Goal: Check status: Check status

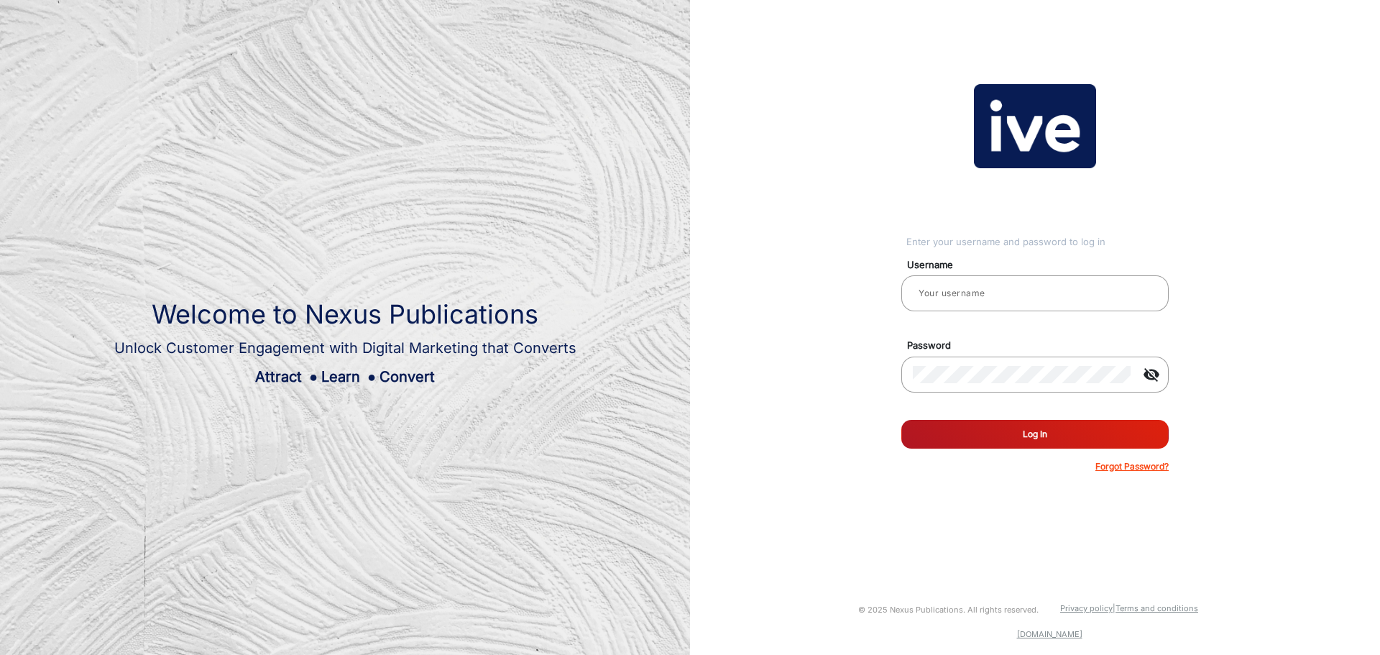
type input "gemcell"
click at [1038, 431] on button "Log In" at bounding box center [1034, 434] width 267 height 29
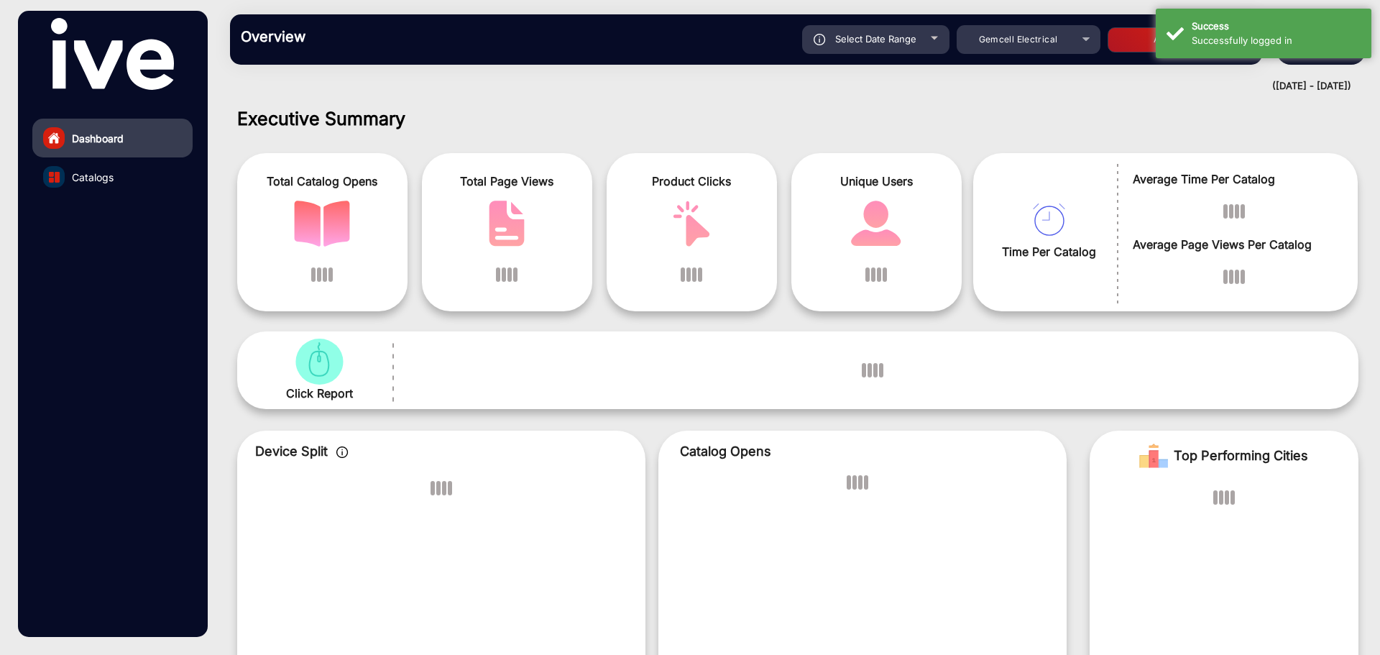
scroll to position [11, 0]
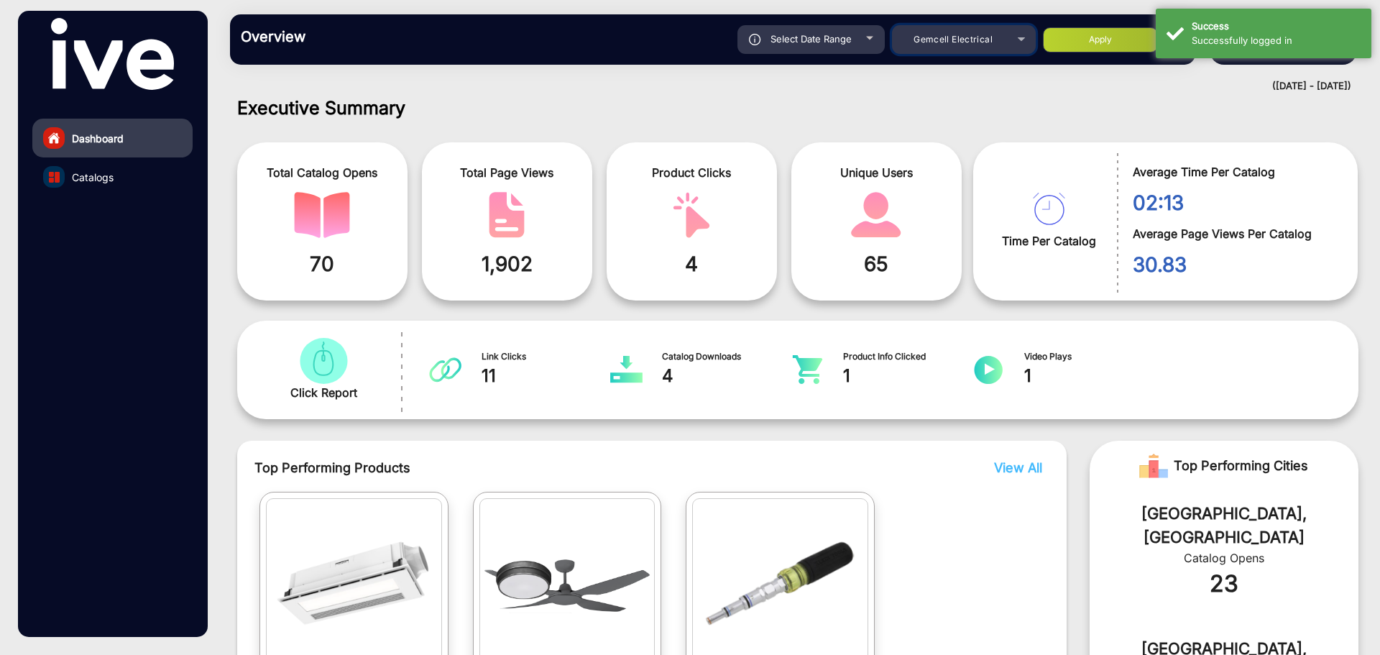
click at [956, 45] on div "Gemcell Electrical" at bounding box center [953, 39] width 115 height 17
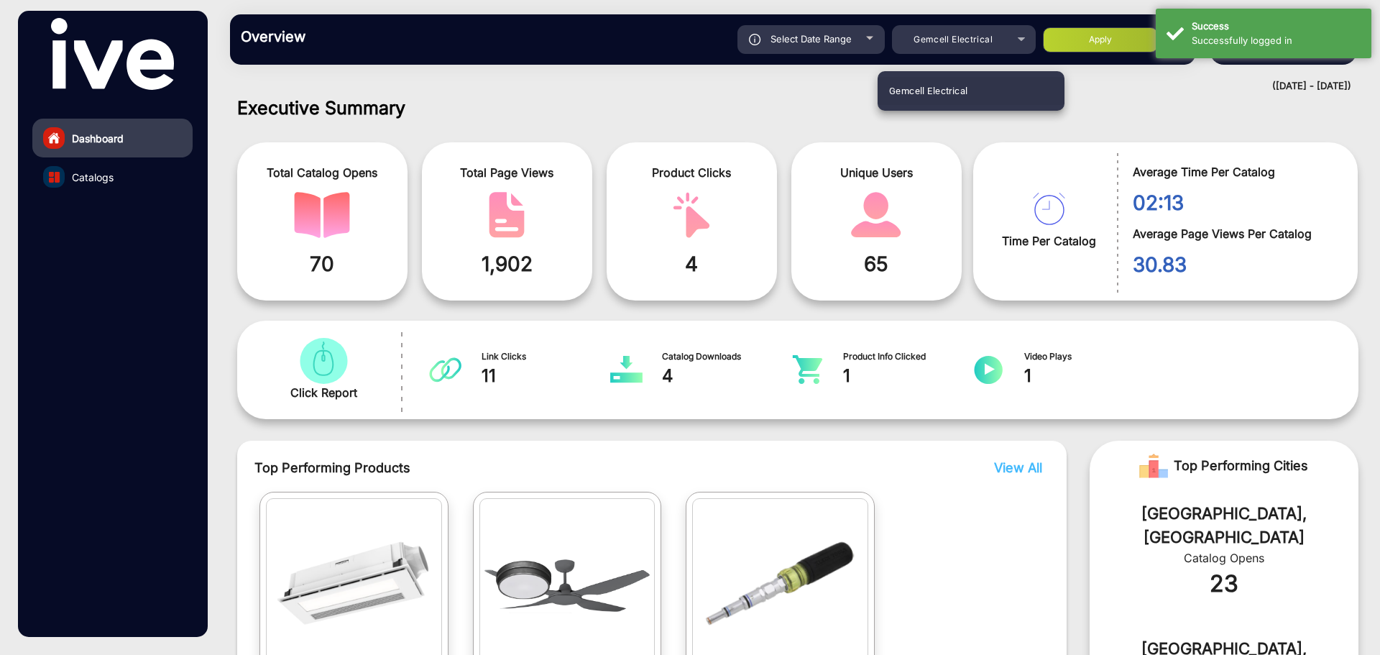
click at [956, 45] on div at bounding box center [690, 327] width 1380 height 655
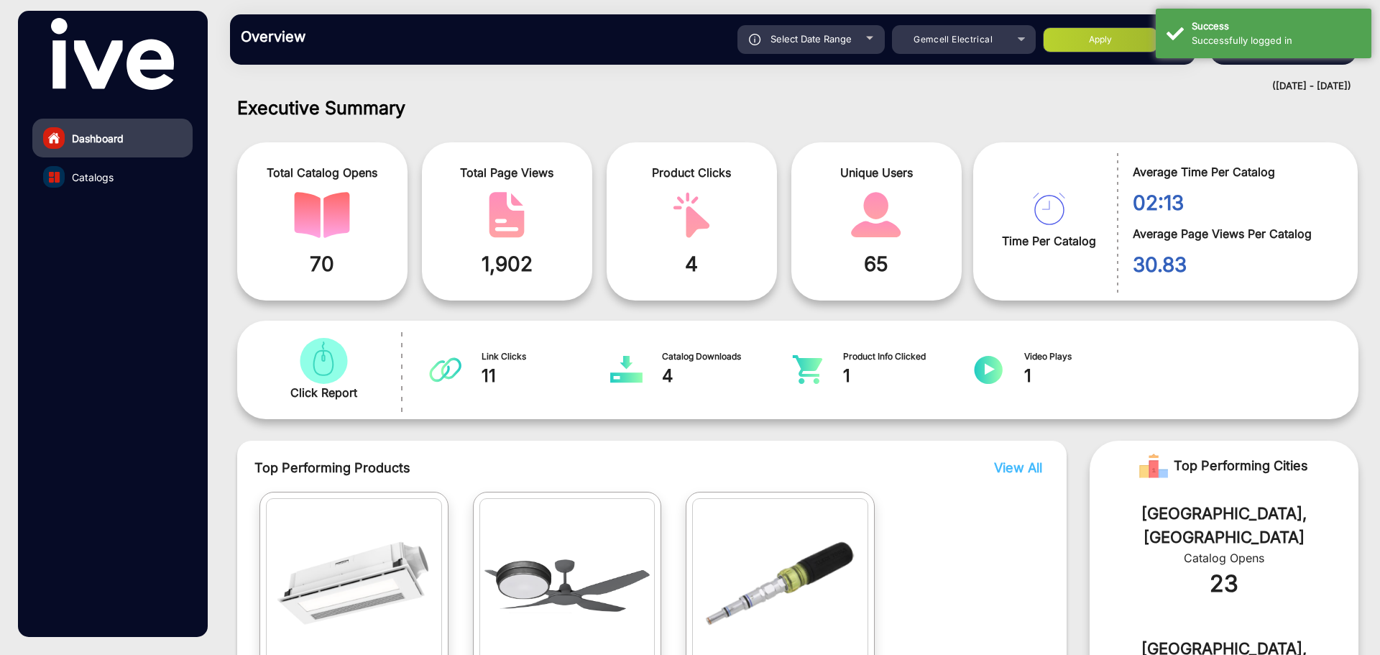
click at [840, 50] on div "Select Date Range" at bounding box center [811, 39] width 147 height 29
type input "[DATE]"
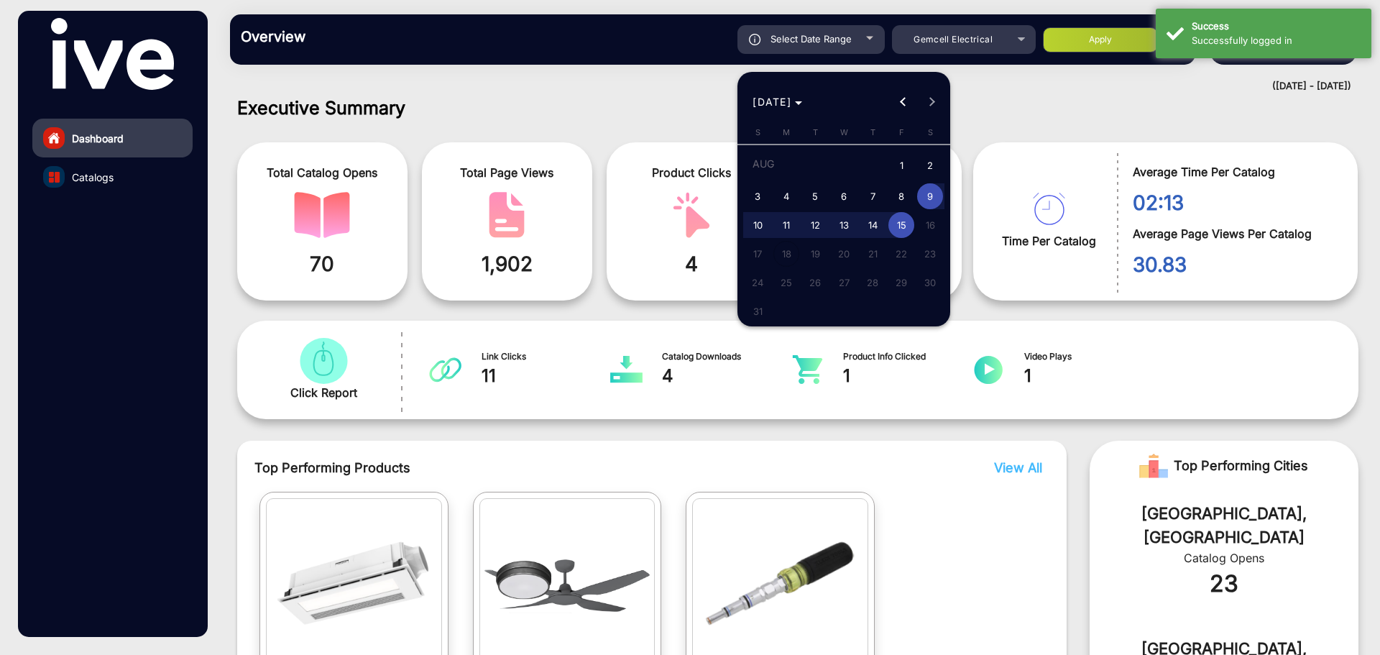
click at [899, 165] on span "1" at bounding box center [901, 166] width 26 height 29
type input "[DATE]"
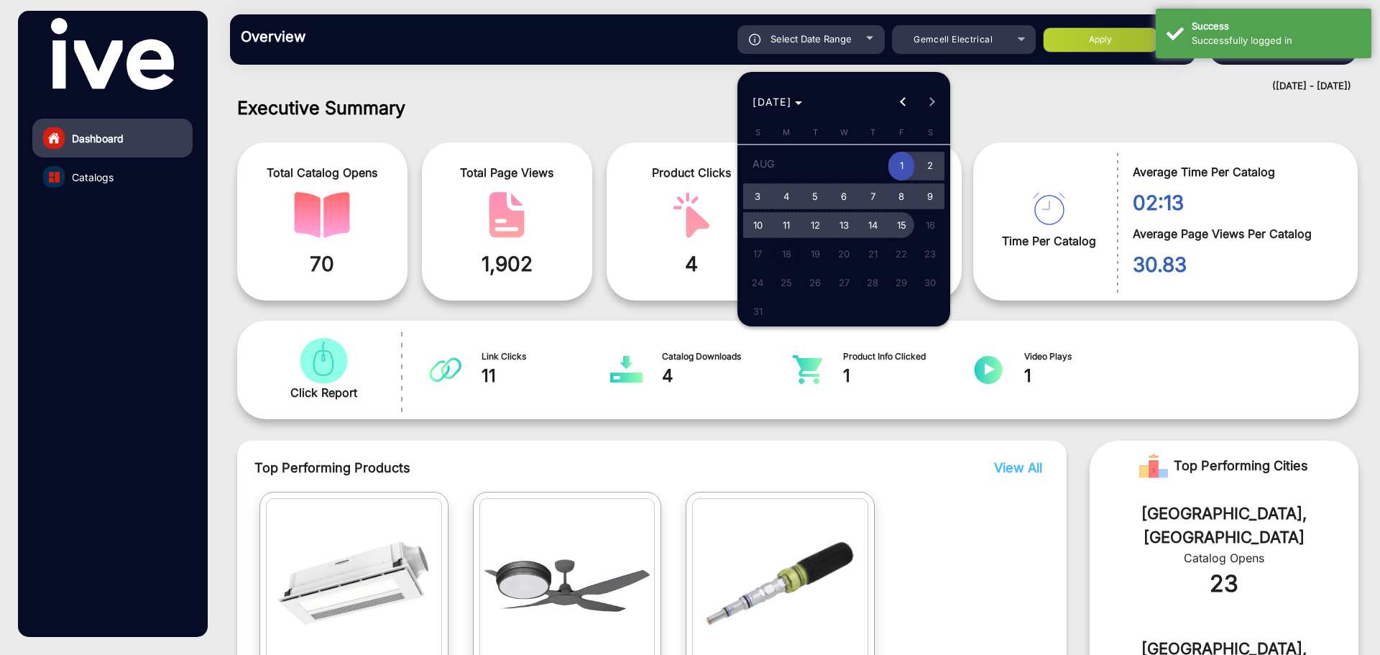
click at [905, 221] on span "15" at bounding box center [901, 225] width 26 height 26
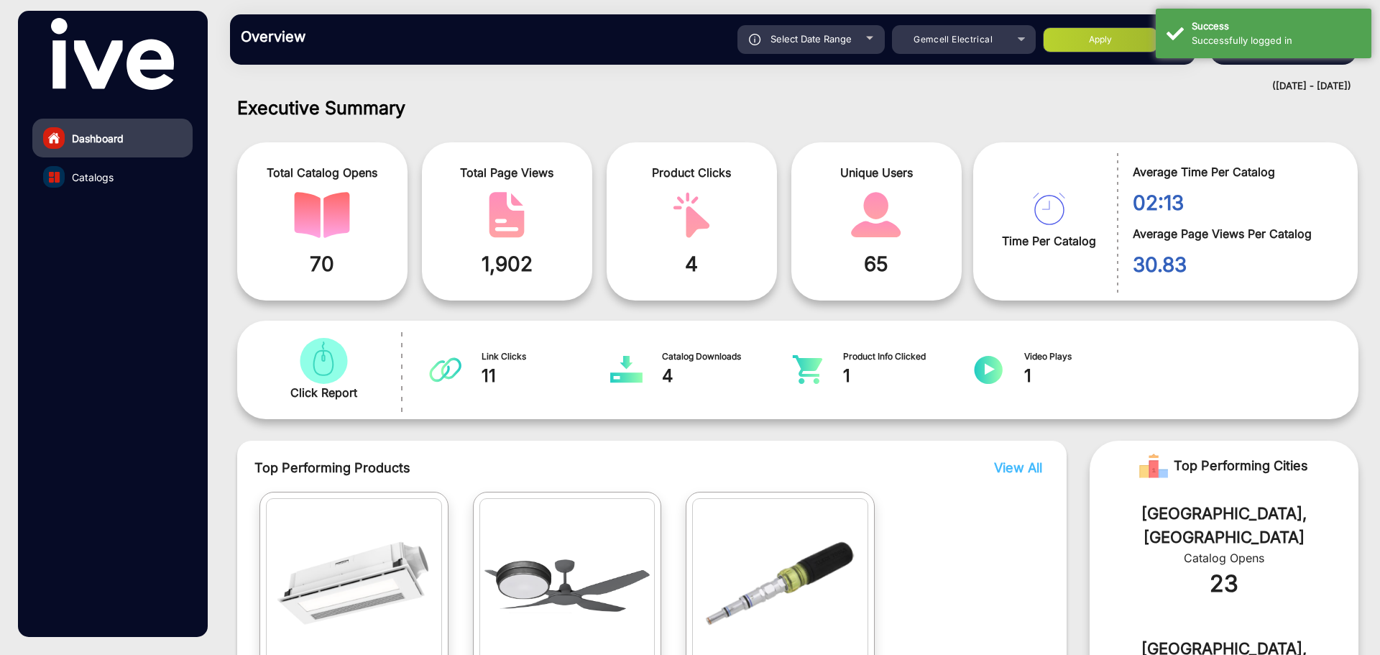
type input "[DATE]"
click at [1094, 39] on button "Apply" at bounding box center [1100, 39] width 115 height 25
type input "[DATE]"
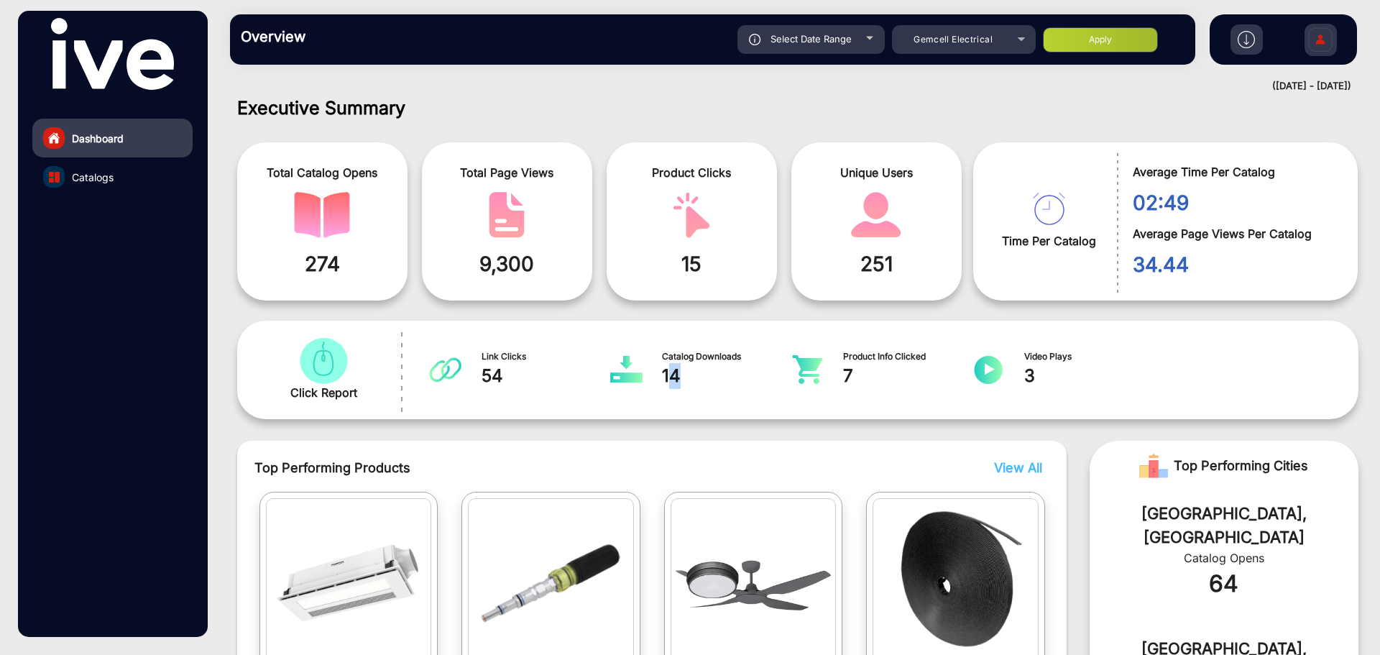
drag, startPoint x: 672, startPoint y: 375, endPoint x: 682, endPoint y: 376, distance: 10.1
click at [682, 376] on span "14" at bounding box center [727, 376] width 130 height 26
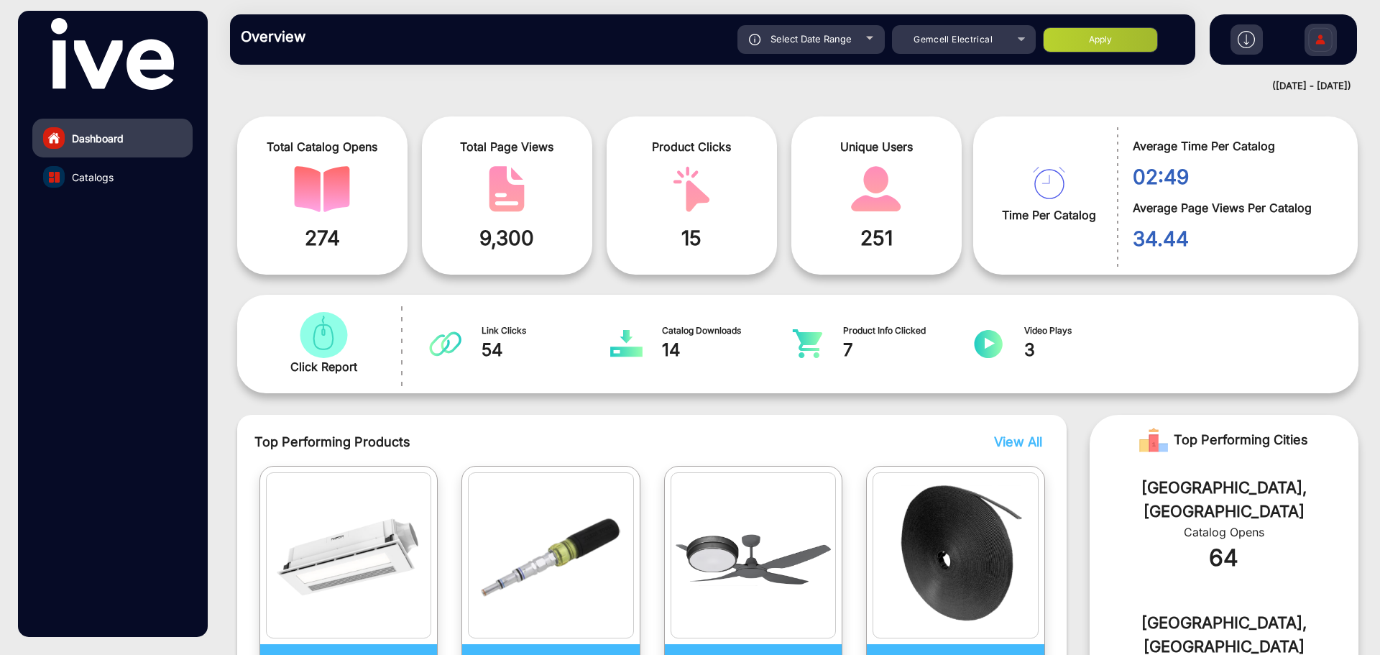
scroll to position [31, 0]
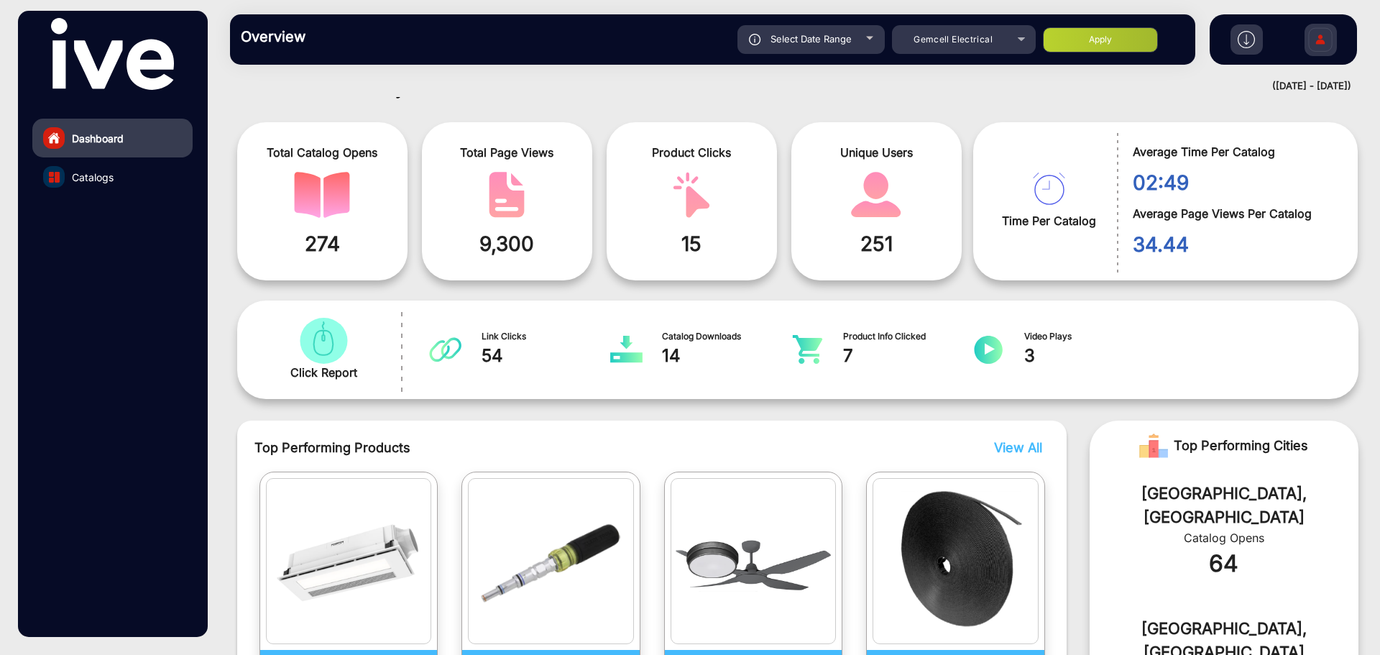
click at [123, 176] on link "Catalogs" at bounding box center [112, 176] width 160 height 39
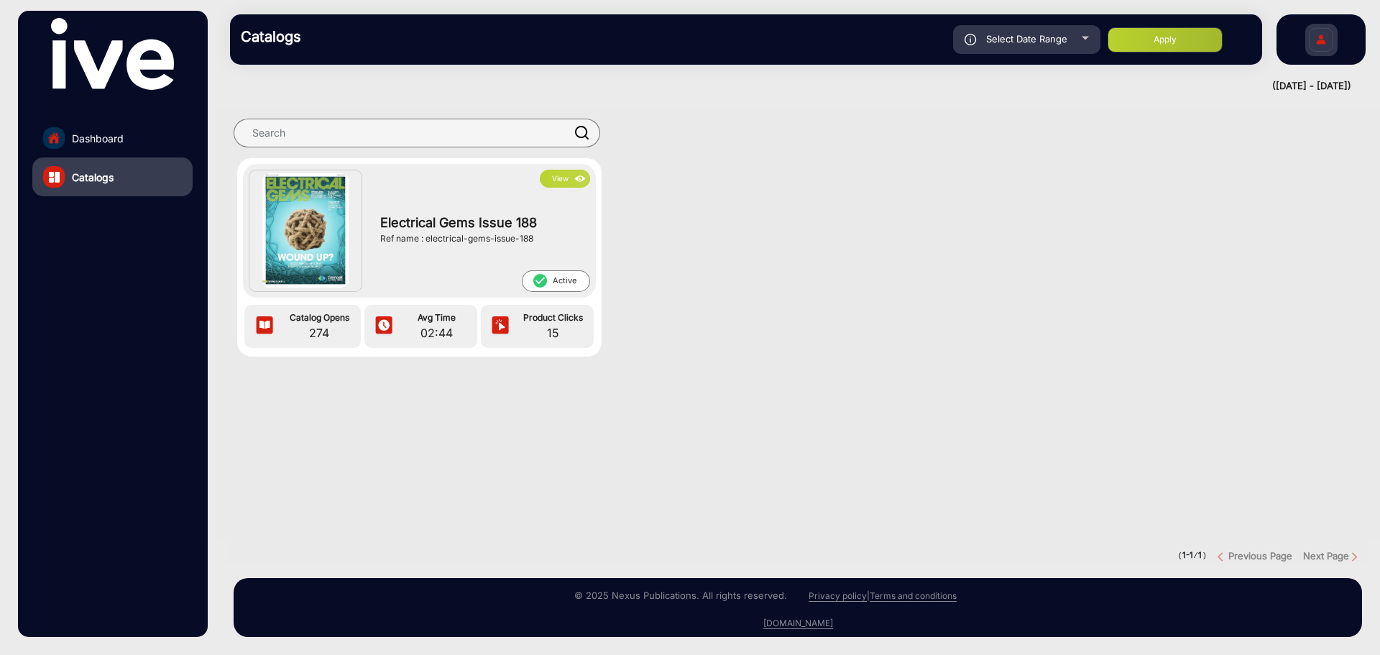
click at [96, 146] on link "Dashboard" at bounding box center [112, 138] width 160 height 39
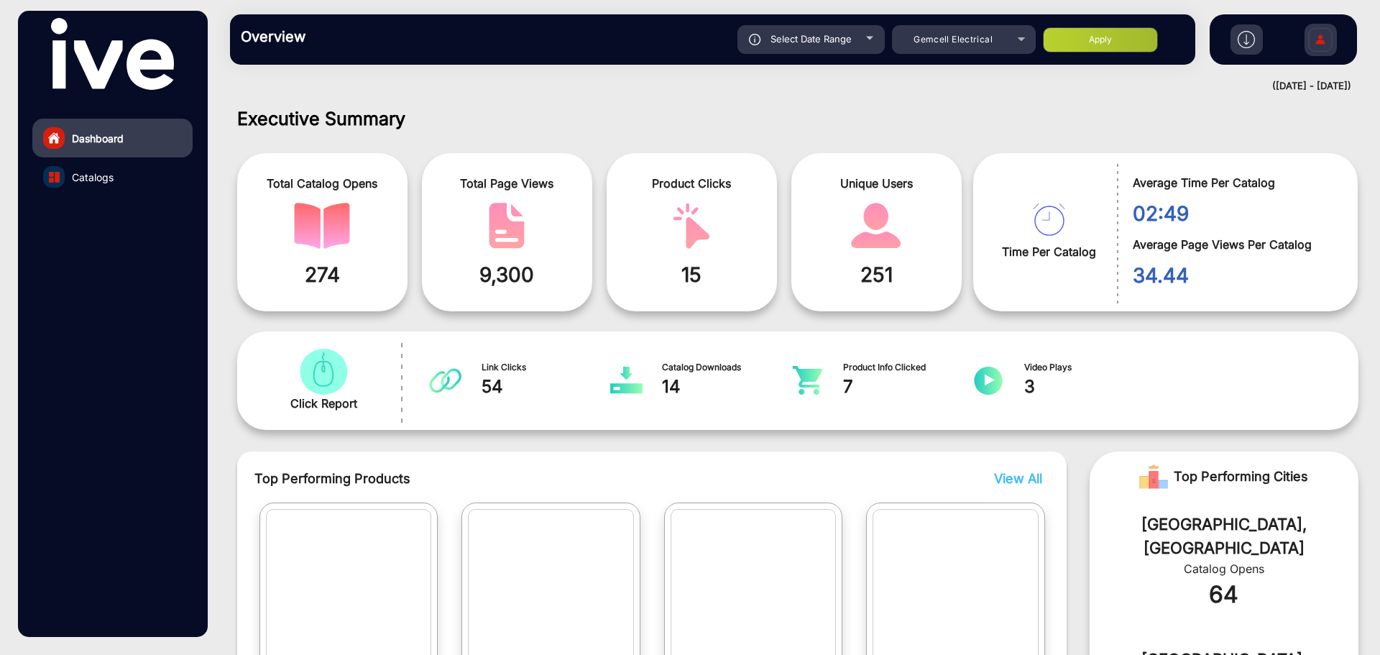
scroll to position [11, 0]
